Goal: Check status: Check status

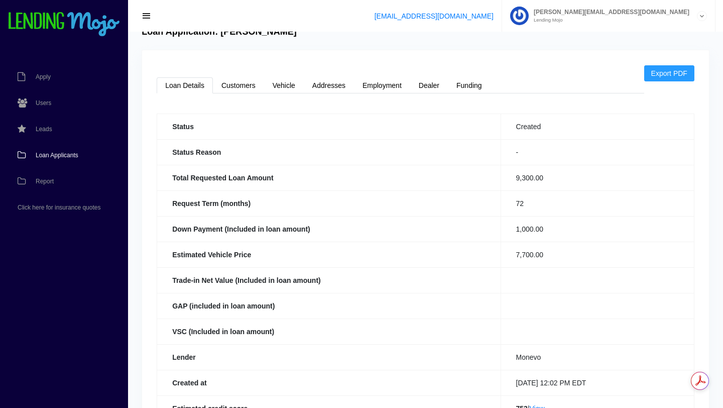
click at [60, 154] on span "Loan Applicants" at bounding box center [57, 155] width 43 height 6
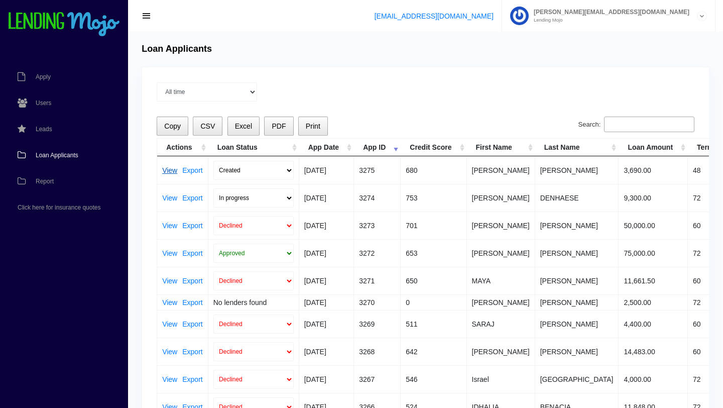
click at [170, 170] on link "View" at bounding box center [169, 170] width 15 height 7
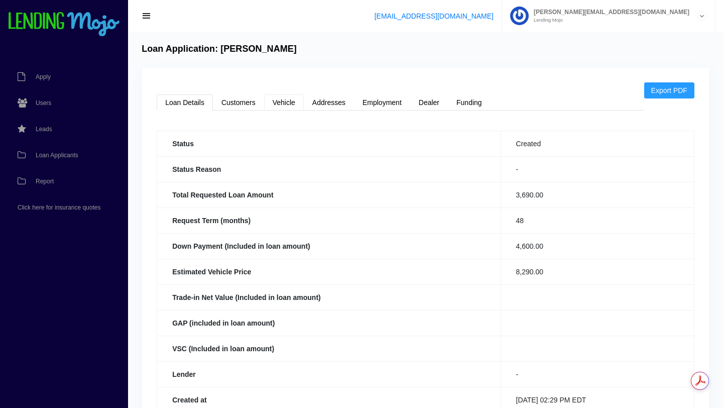
click at [279, 99] on link "Vehicle" at bounding box center [284, 102] width 40 height 16
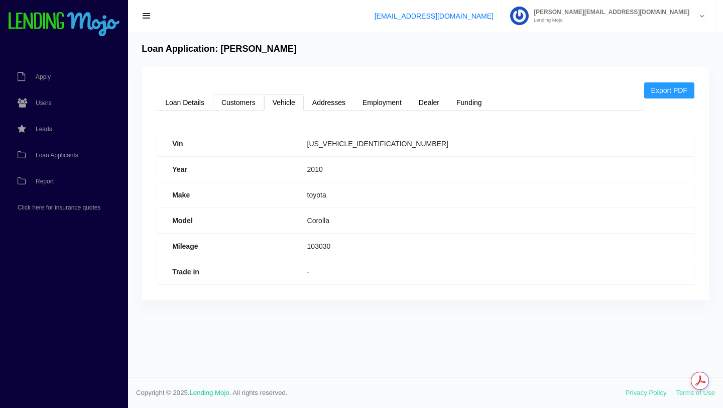
click at [242, 102] on link "Customers" at bounding box center [238, 102] width 51 height 16
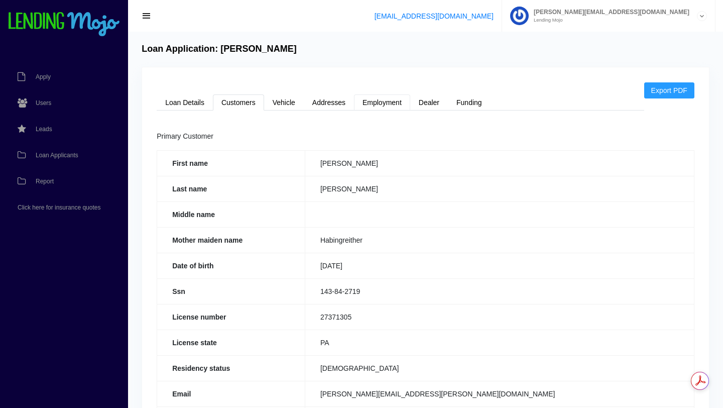
click at [388, 102] on link "Employment" at bounding box center [382, 102] width 56 height 16
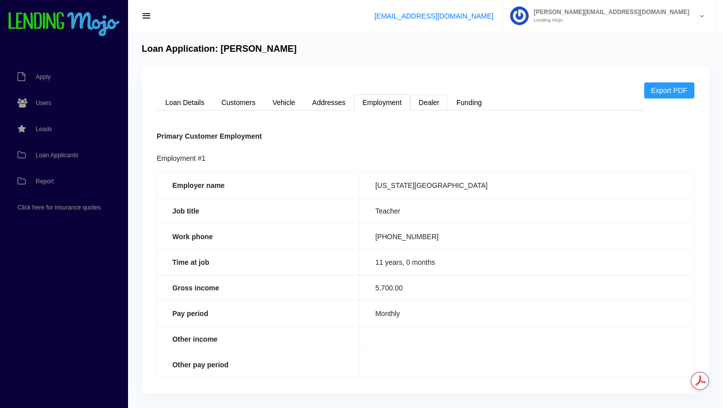
click at [429, 104] on link "Dealer" at bounding box center [429, 102] width 38 height 16
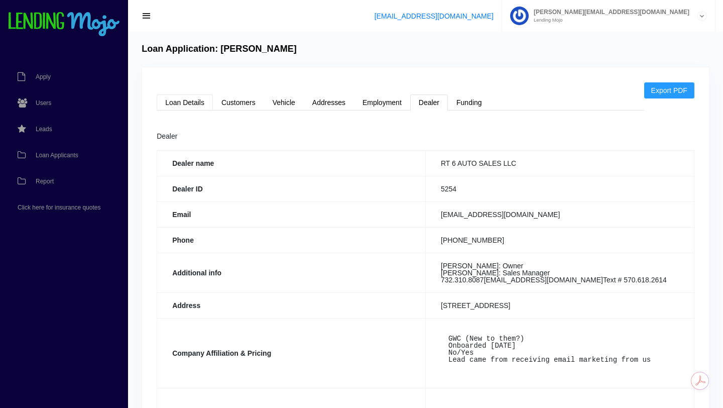
click at [187, 105] on link "Loan Details" at bounding box center [185, 102] width 56 height 16
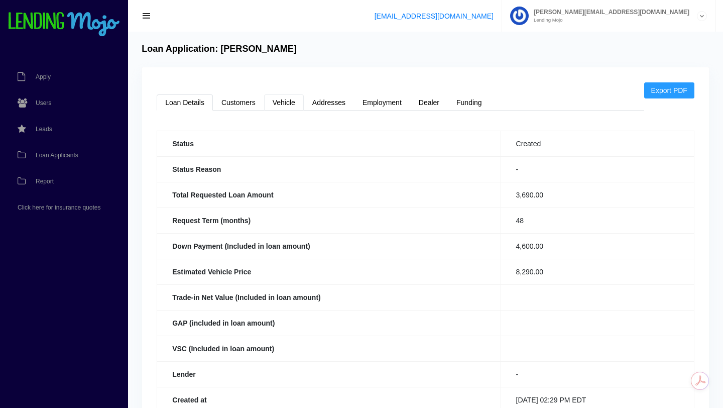
click at [284, 105] on link "Vehicle" at bounding box center [284, 102] width 40 height 16
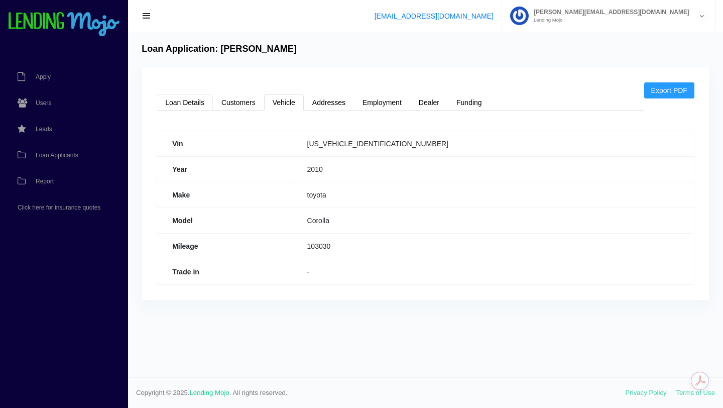
click at [189, 104] on link "Loan Details" at bounding box center [185, 102] width 56 height 16
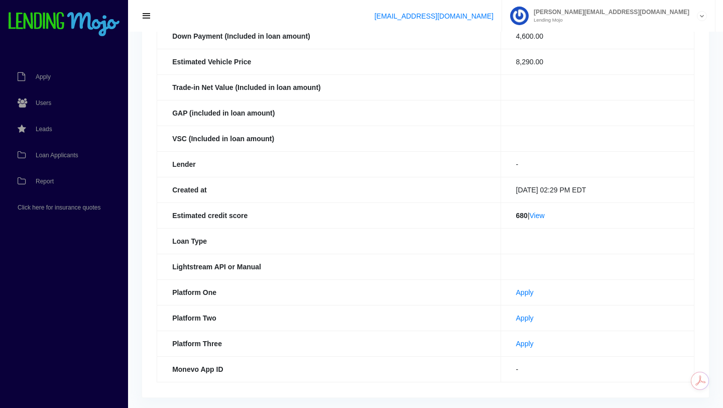
scroll to position [211, 0]
click at [533, 220] on td "680 | View" at bounding box center [596, 214] width 193 height 26
click at [533, 214] on link "View" at bounding box center [537, 214] width 15 height 8
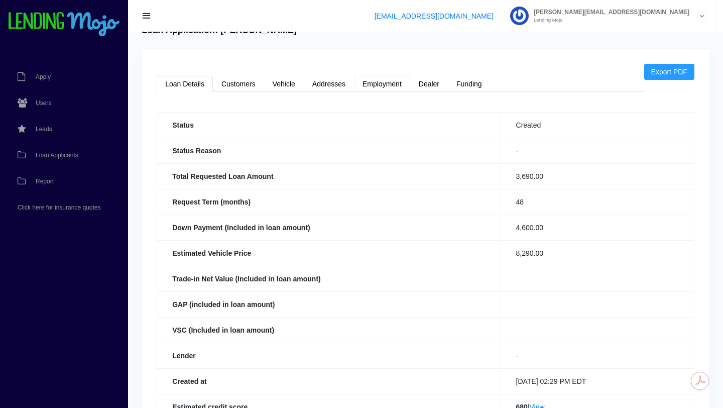
click at [372, 85] on link "Employment" at bounding box center [382, 84] width 56 height 16
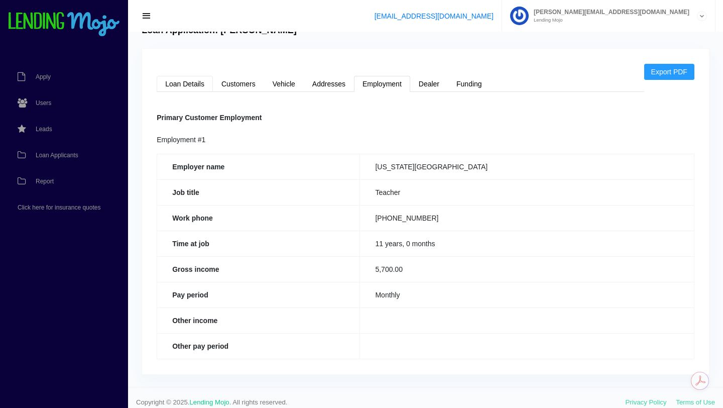
click at [180, 85] on link "Loan Details" at bounding box center [185, 84] width 56 height 16
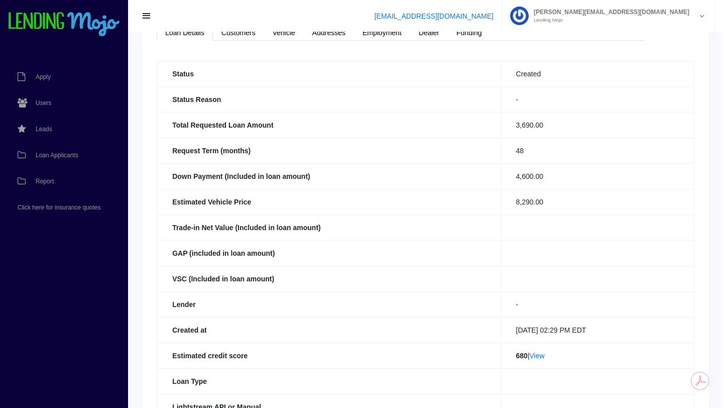
scroll to position [70, 0]
click at [244, 35] on link "Customers" at bounding box center [238, 32] width 51 height 16
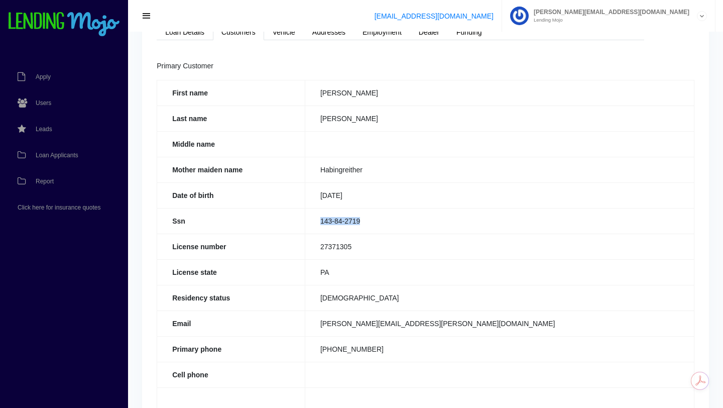
drag, startPoint x: 384, startPoint y: 222, endPoint x: 336, endPoint y: 219, distance: 48.8
click at [336, 219] on td "143-84-2719" at bounding box center [499, 221] width 389 height 26
copy td "143-84-2719"
click at [188, 30] on div "support@lendingmojo.com john@lendingmojo.com Lending Mojo Manage Account Sign O…" at bounding box center [425, 16] width 595 height 32
click at [189, 37] on link "Loan Details" at bounding box center [185, 32] width 56 height 16
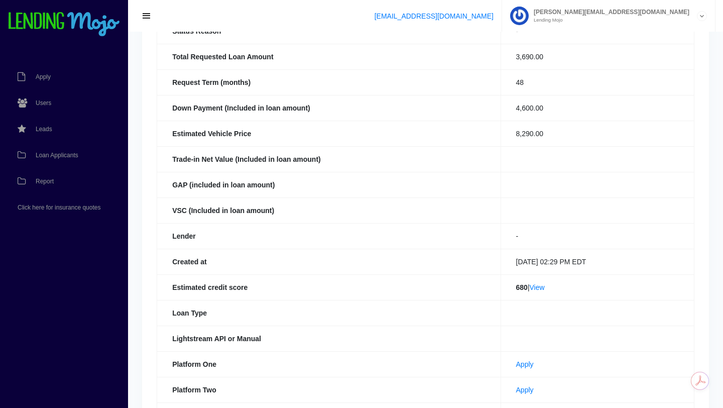
scroll to position [242, 0]
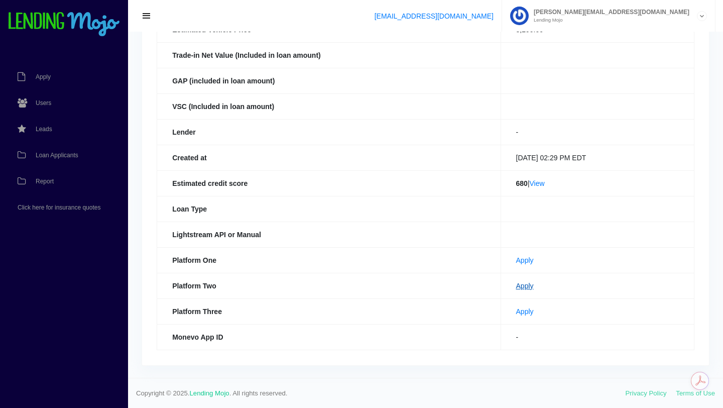
click at [516, 286] on link "Apply" at bounding box center [525, 286] width 18 height 8
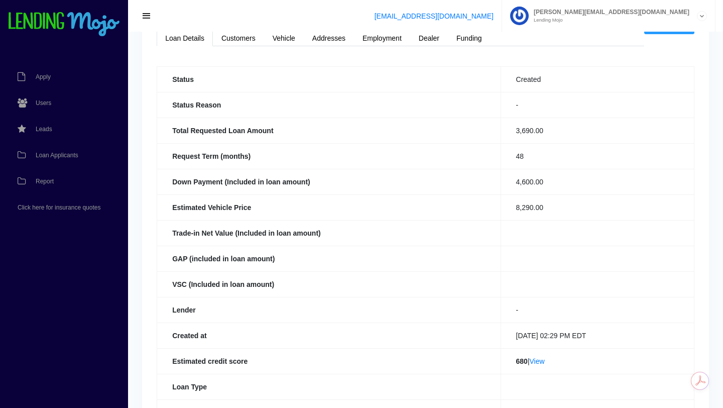
scroll to position [61, 0]
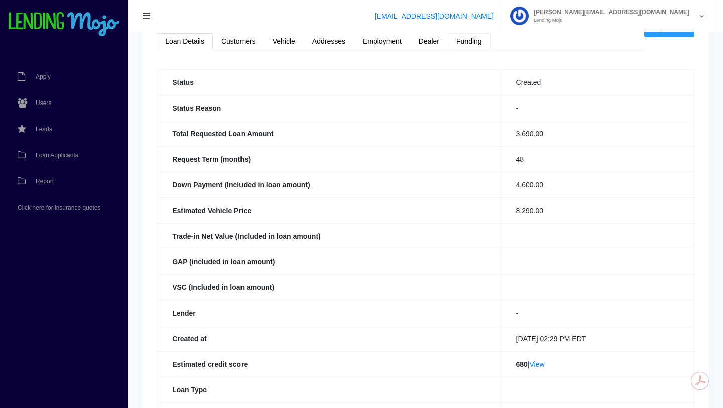
click at [468, 43] on link "Funding" at bounding box center [469, 41] width 43 height 16
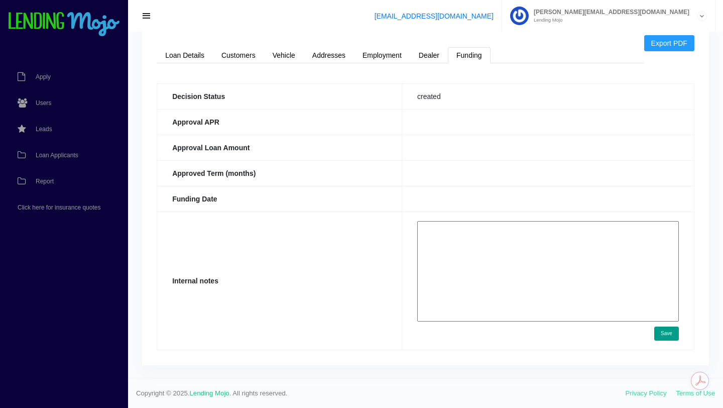
click at [479, 238] on textarea at bounding box center [547, 271] width 261 height 100
paste textarea "[URL][DOMAIN_NAME]"
type textarea "[URL][DOMAIN_NAME]"
click at [668, 331] on button "Save" at bounding box center [666, 333] width 25 height 14
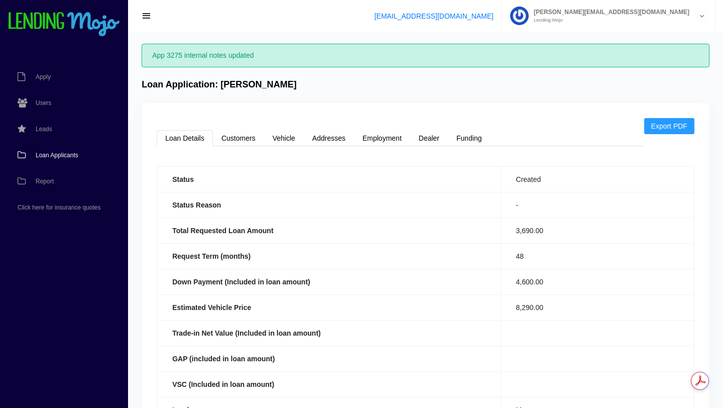
click at [64, 156] on span "Loan Applicants" at bounding box center [57, 155] width 43 height 6
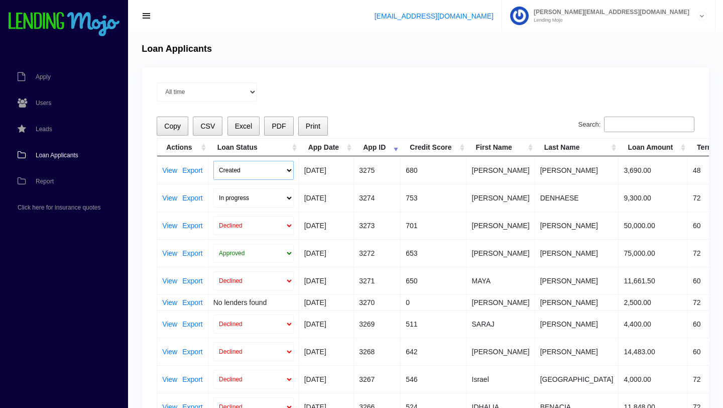
click at [289, 169] on select "Created Submitted" at bounding box center [253, 170] width 80 height 19
select select "submitted"
click at [213, 161] on select "Created Submitted" at bounding box center [253, 170] width 80 height 19
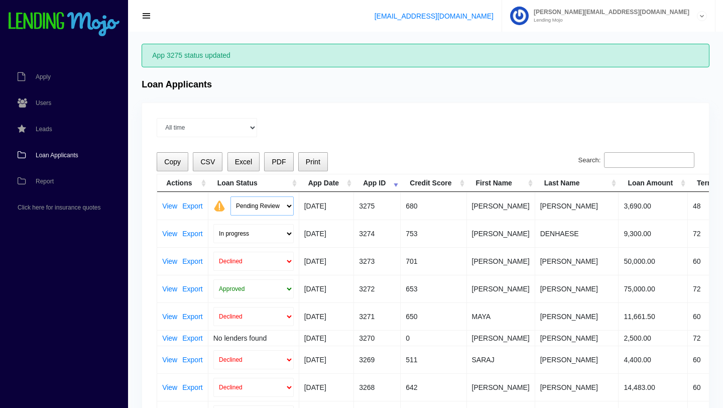
click at [288, 204] on select "Pending Review Approve Decline Unqualified" at bounding box center [261, 205] width 63 height 19
click at [230, 196] on select "Pending Review Approve Decline Unqualified" at bounding box center [261, 205] width 63 height 19
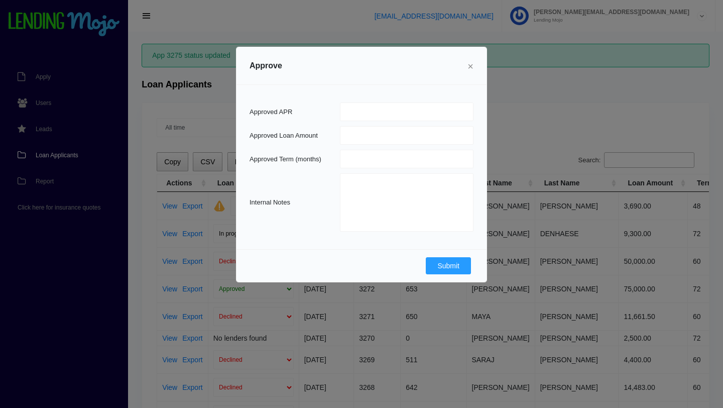
click at [470, 69] on span "×" at bounding box center [470, 66] width 6 height 11
select select "Pending Review"
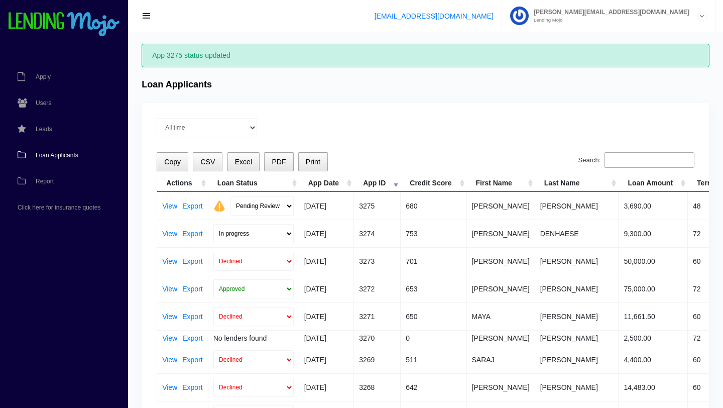
click at [61, 158] on span "Loan Applicants" at bounding box center [57, 155] width 43 height 6
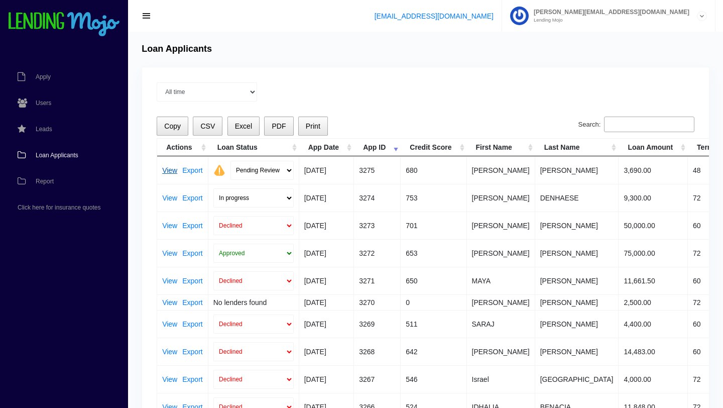
click at [167, 173] on link "View" at bounding box center [169, 170] width 15 height 7
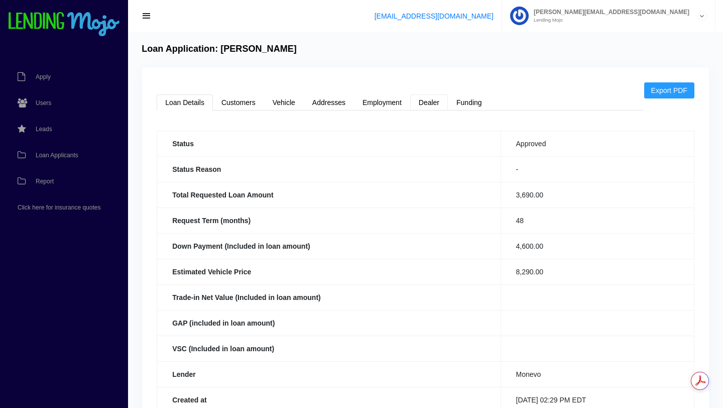
click at [430, 102] on link "Dealer" at bounding box center [429, 102] width 38 height 16
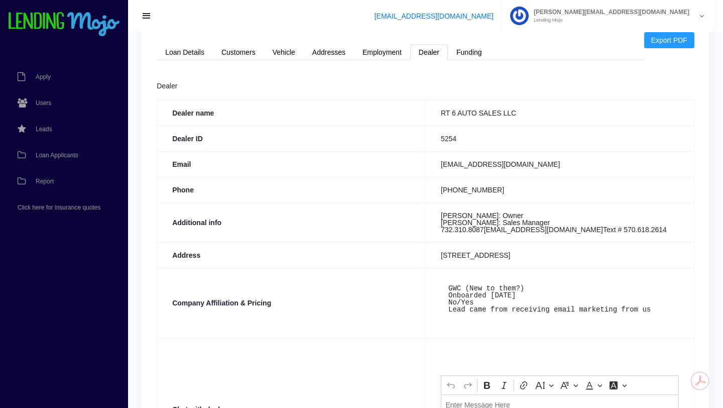
scroll to position [51, 0]
click at [179, 53] on link "Loan Details" at bounding box center [185, 52] width 56 height 16
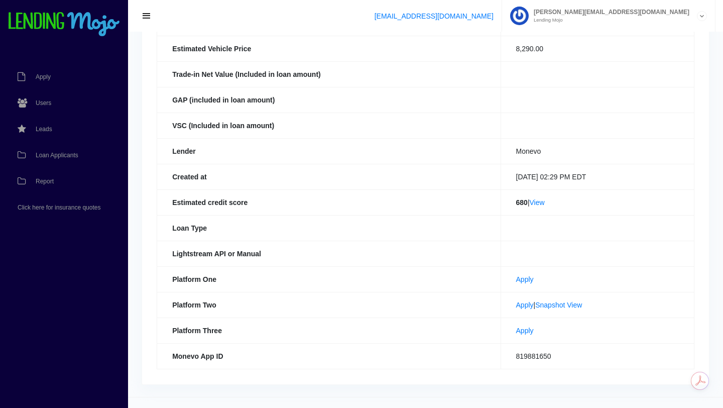
scroll to position [224, 0]
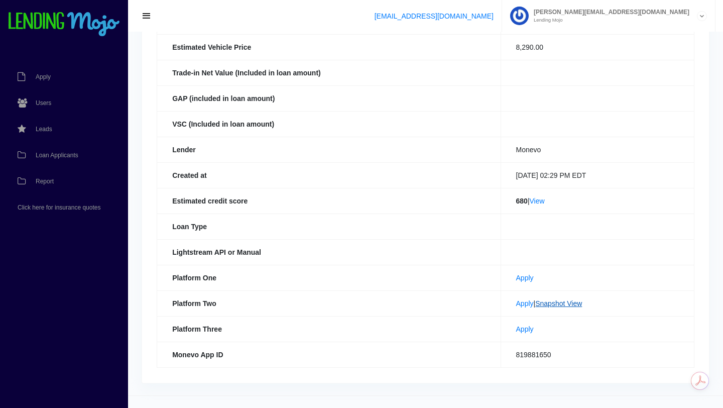
click at [558, 305] on link "Snapshot View" at bounding box center [558, 303] width 47 height 8
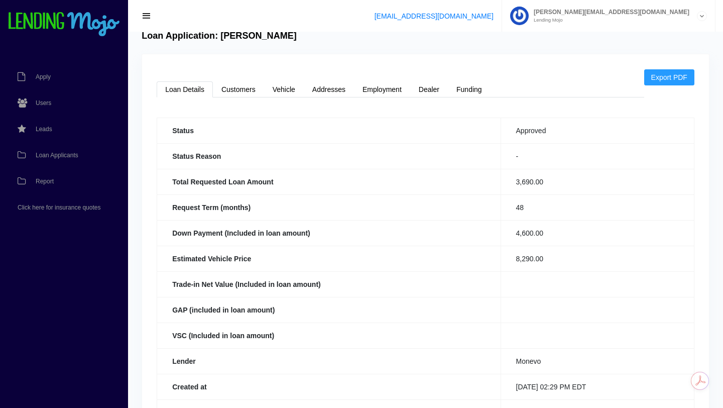
scroll to position [0, 0]
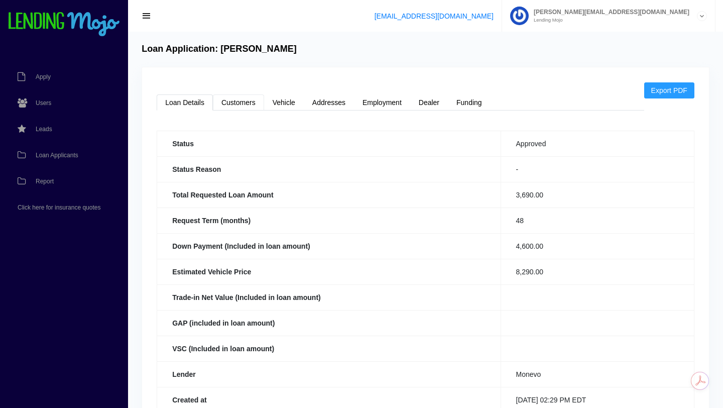
click at [238, 101] on link "Customers" at bounding box center [238, 102] width 51 height 16
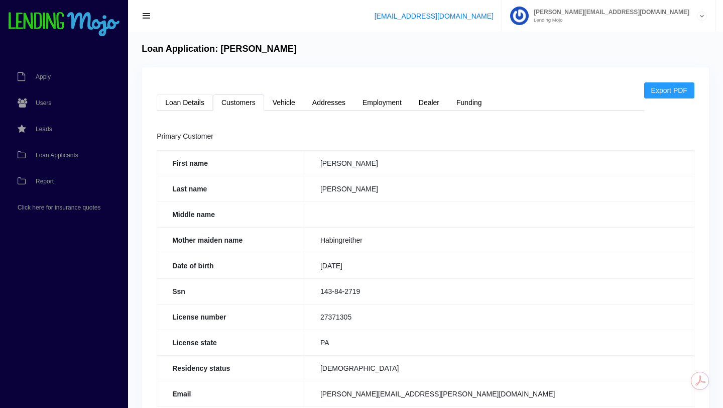
click at [188, 104] on link "Loan Details" at bounding box center [185, 102] width 56 height 16
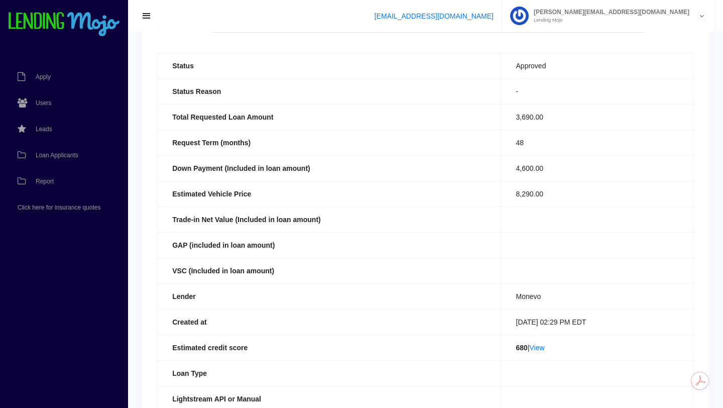
scroll to position [121, 0]
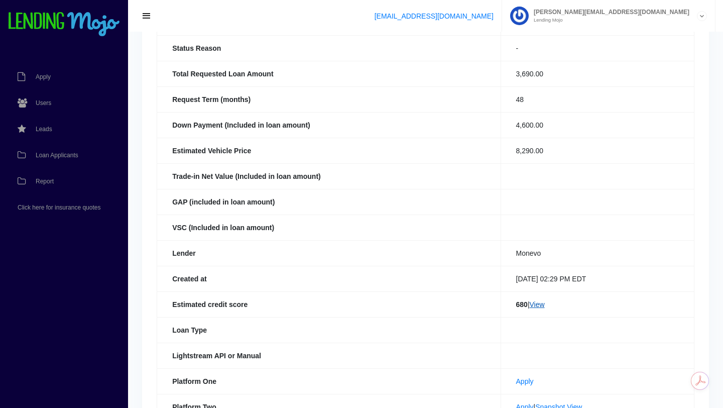
click at [532, 305] on link "View" at bounding box center [537, 304] width 15 height 8
